Goal: Task Accomplishment & Management: Manage account settings

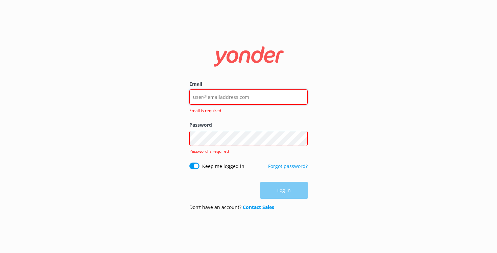
type input "[EMAIL_ADDRESS][DOMAIN_NAME]"
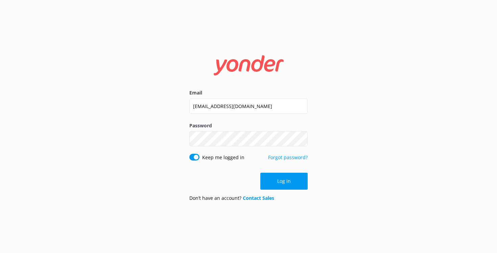
click at [302, 140] on button "Show password" at bounding box center [301, 139] width 14 height 14
click at [281, 185] on button "Log in" at bounding box center [283, 180] width 47 height 17
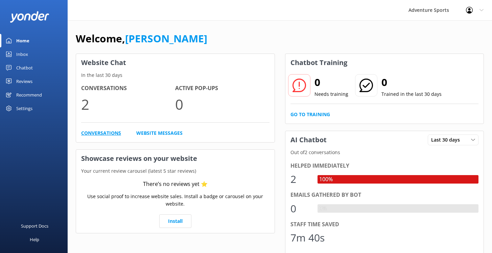
click at [101, 133] on link "Conversations" at bounding box center [101, 132] width 40 height 7
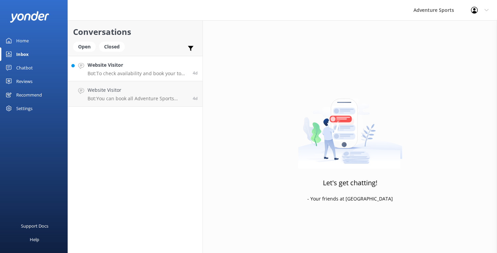
click at [135, 73] on p "Bot: To check availability and book your tour, please visit [URL][DOMAIN_NAME]." at bounding box center [138, 73] width 100 height 6
